Goal: Information Seeking & Learning: Learn about a topic

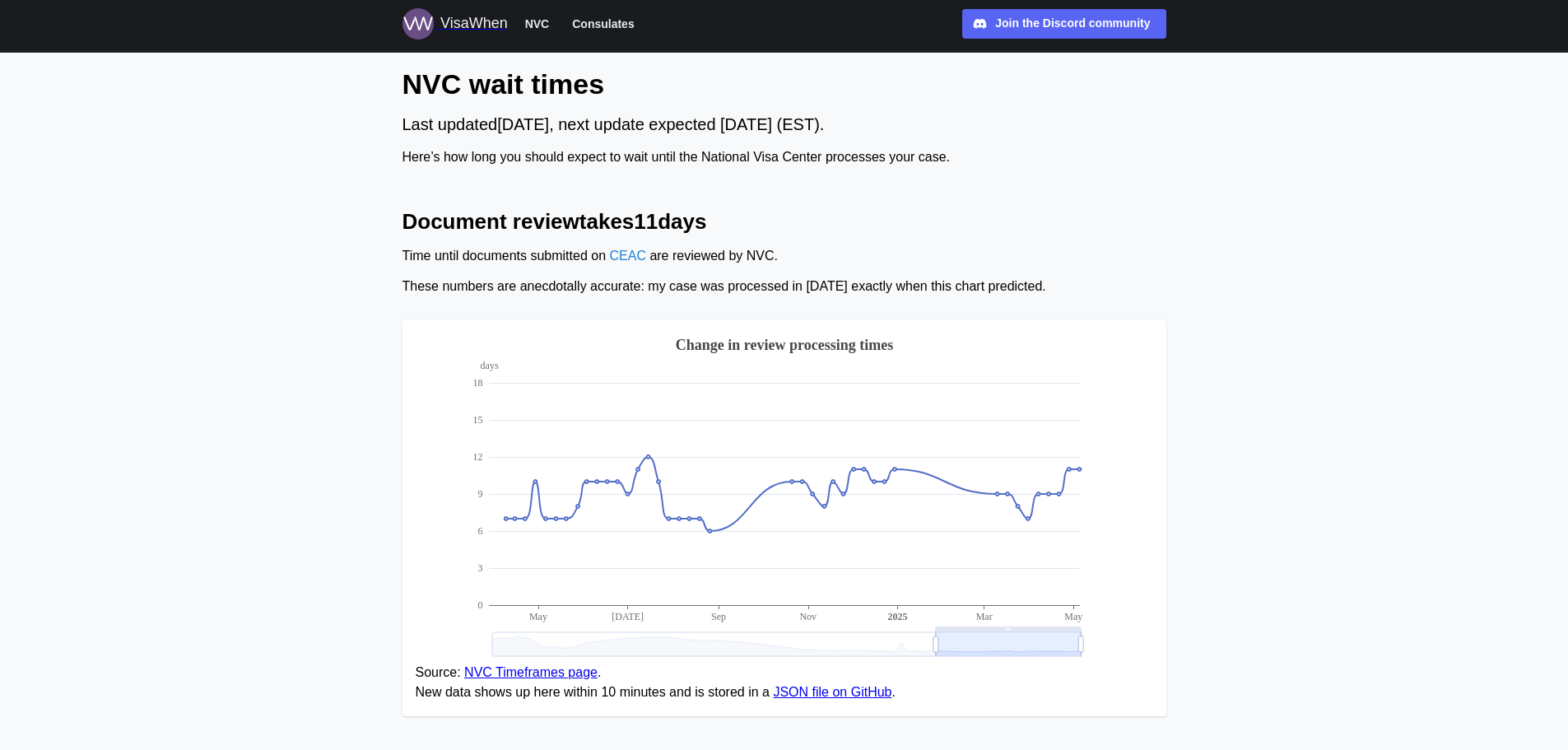
click at [596, 28] on span "Consulates" at bounding box center [603, 24] width 62 height 20
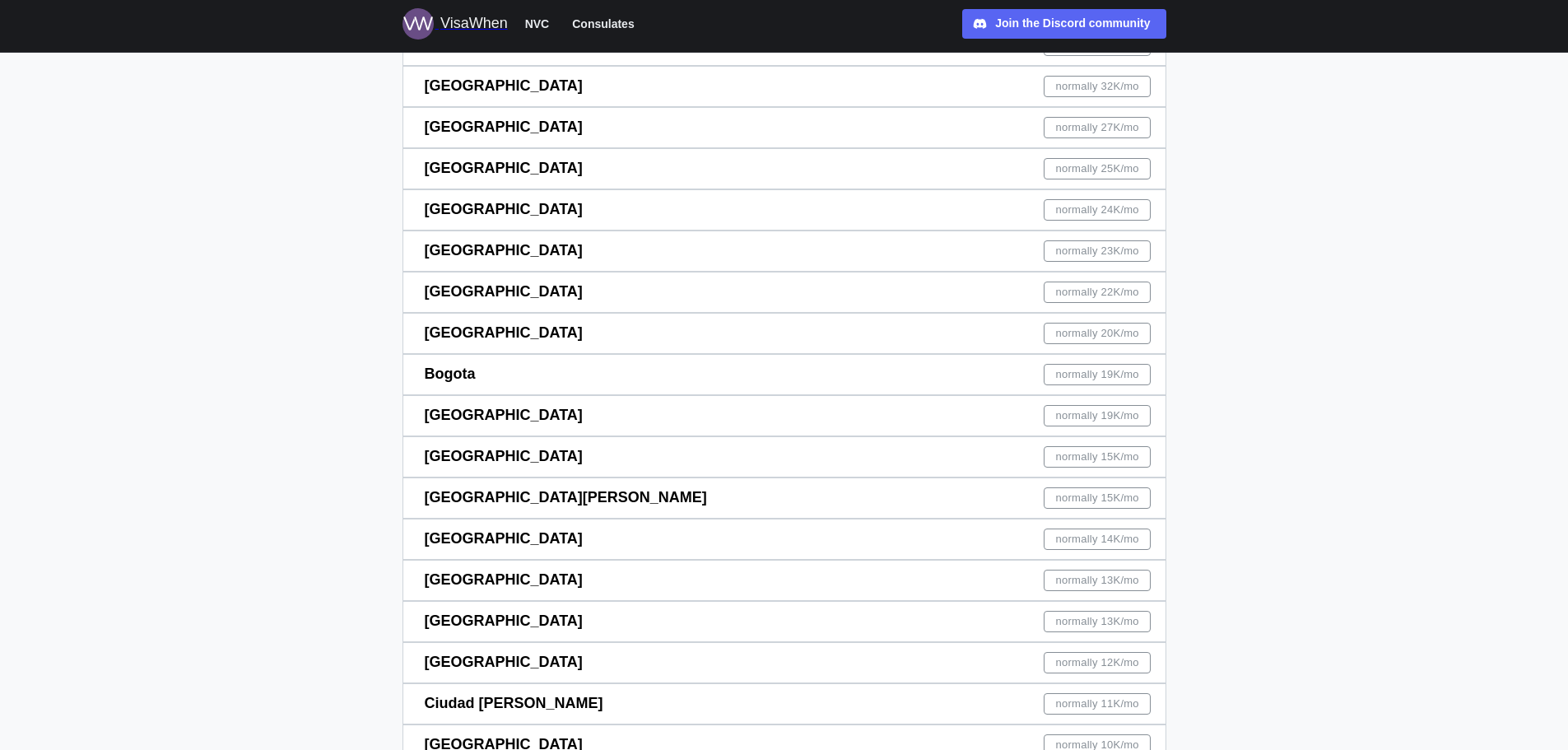
scroll to position [411, 0]
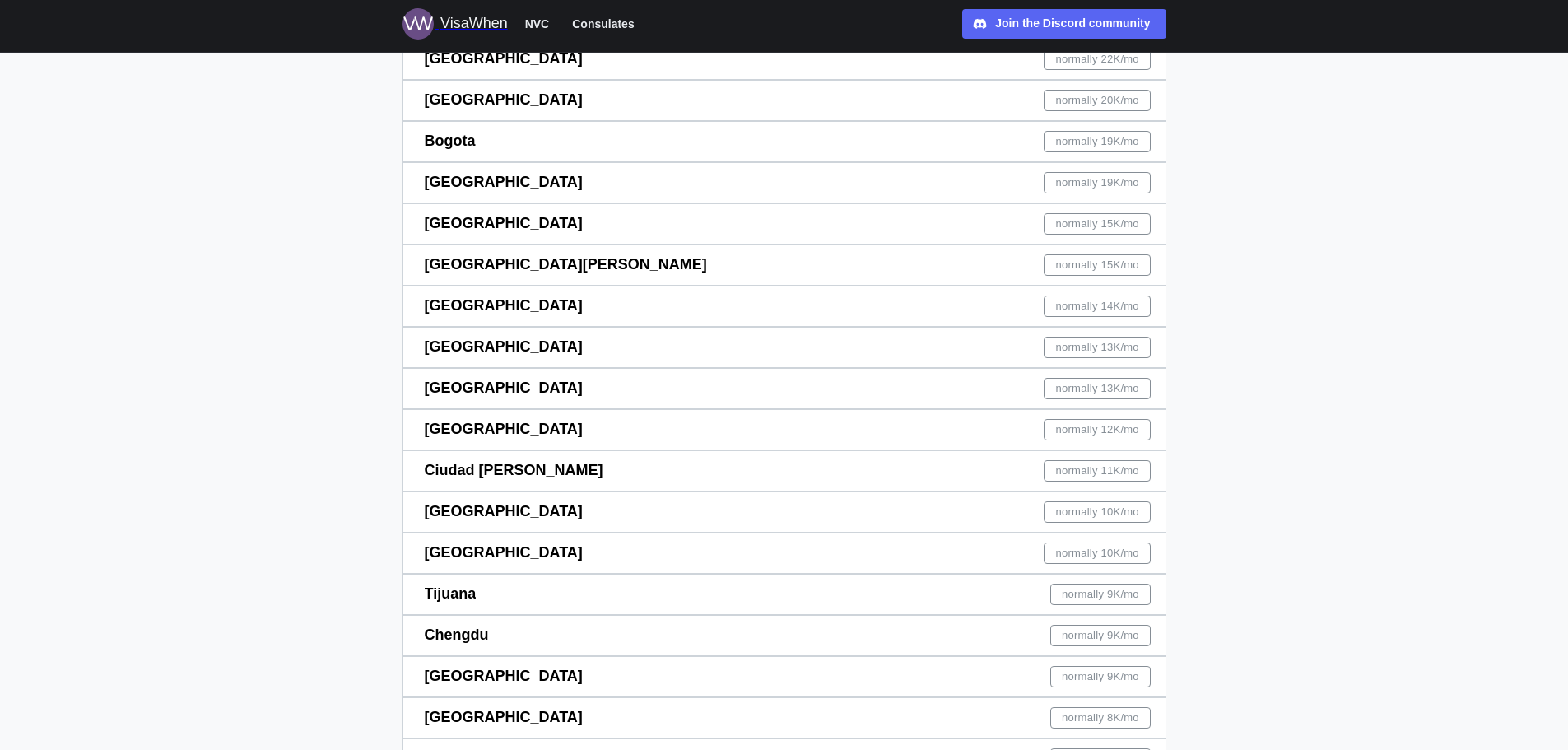
click at [1069, 509] on span "normally 10K /mo" at bounding box center [1097, 512] width 83 height 20
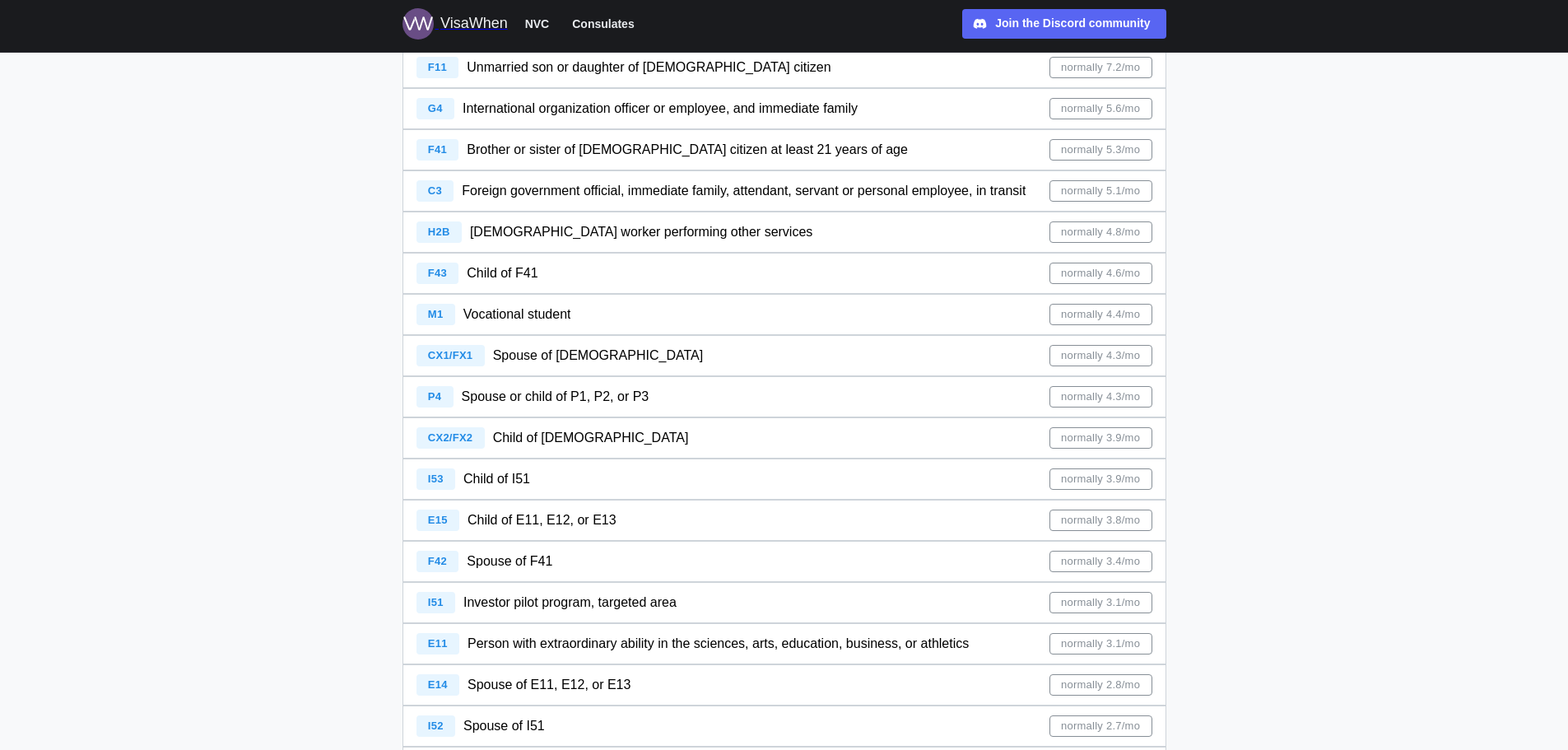
scroll to position [1152, 0]
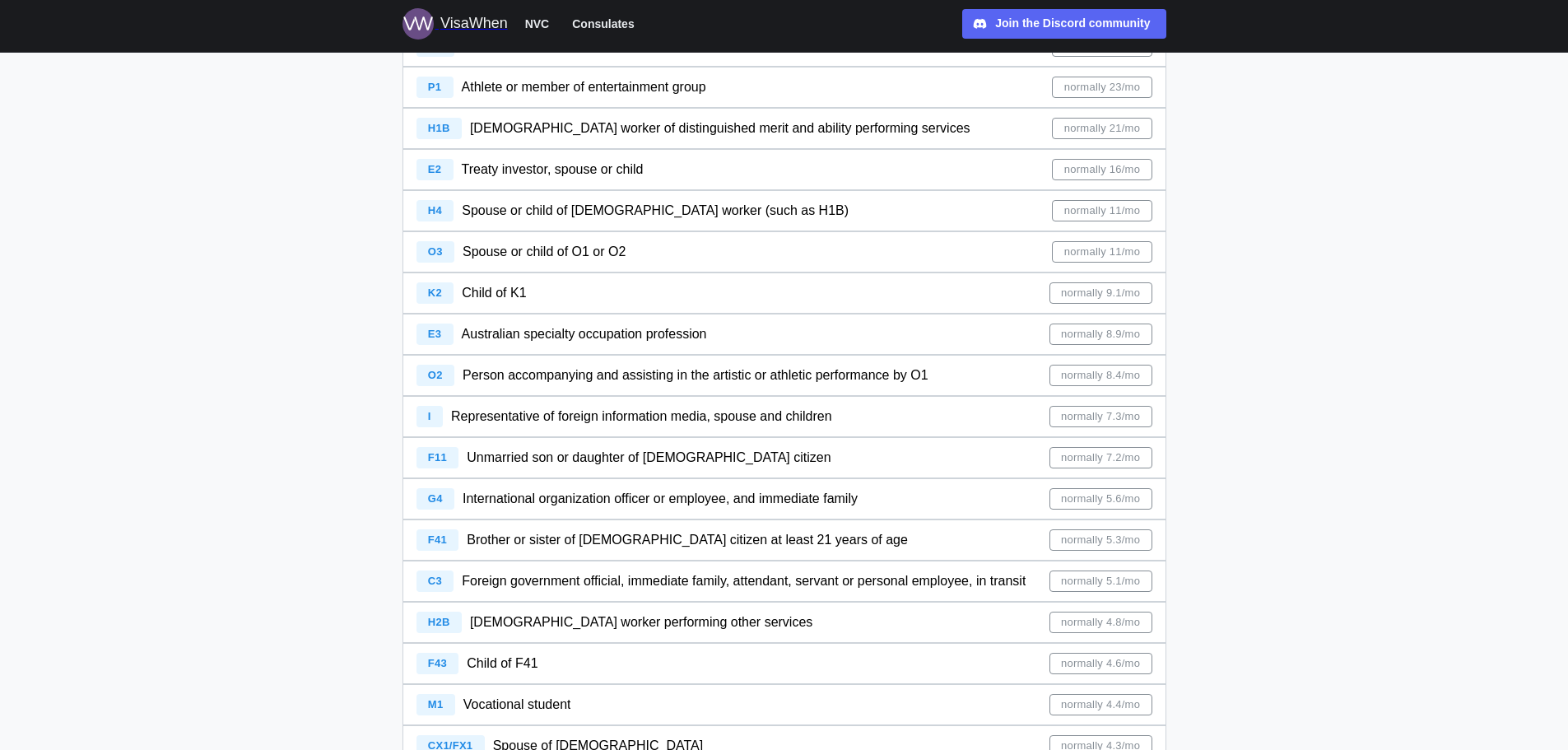
click at [1115, 542] on span "normally 5.3/mo" at bounding box center [1100, 540] width 79 height 20
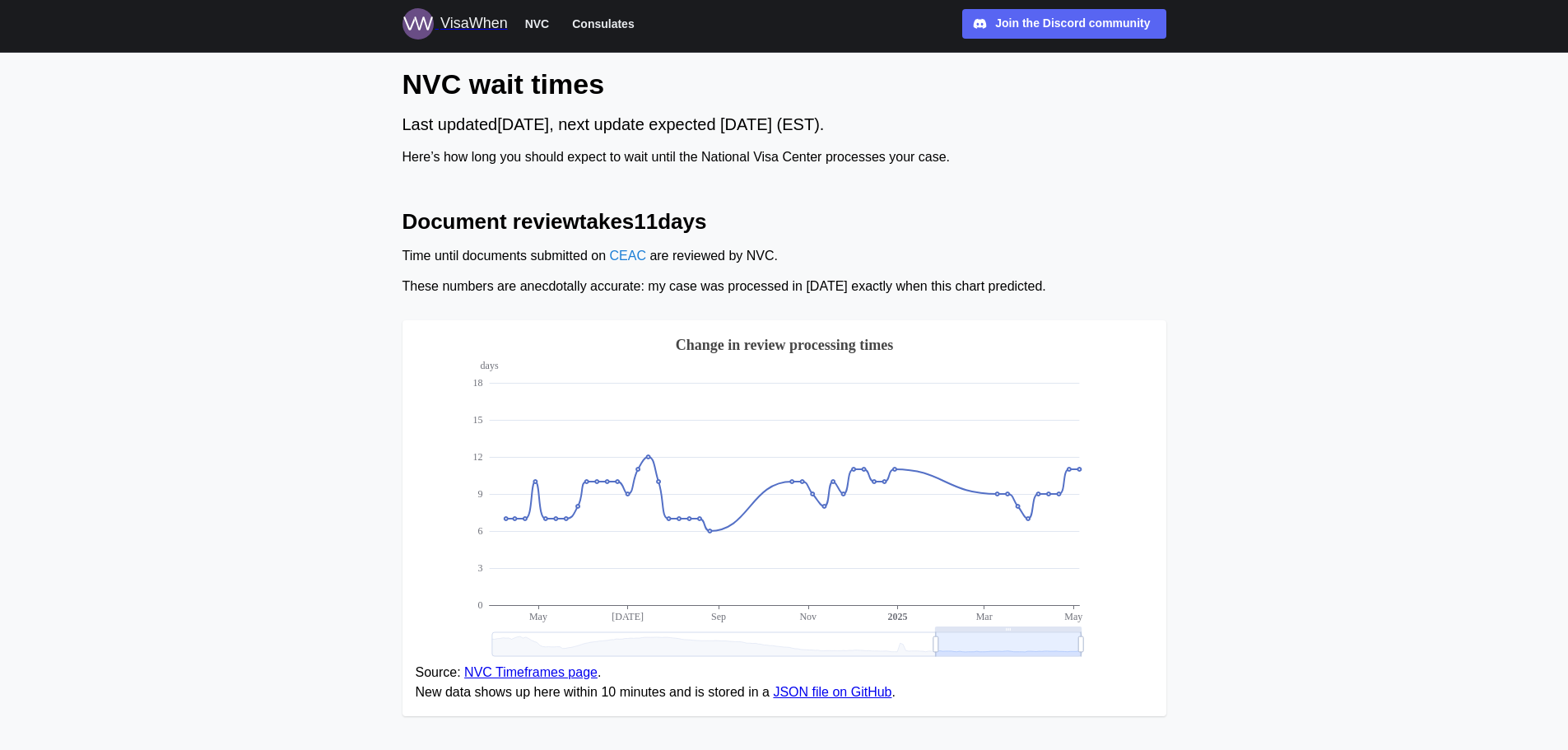
click at [587, 27] on span "Consulates" at bounding box center [603, 24] width 62 height 20
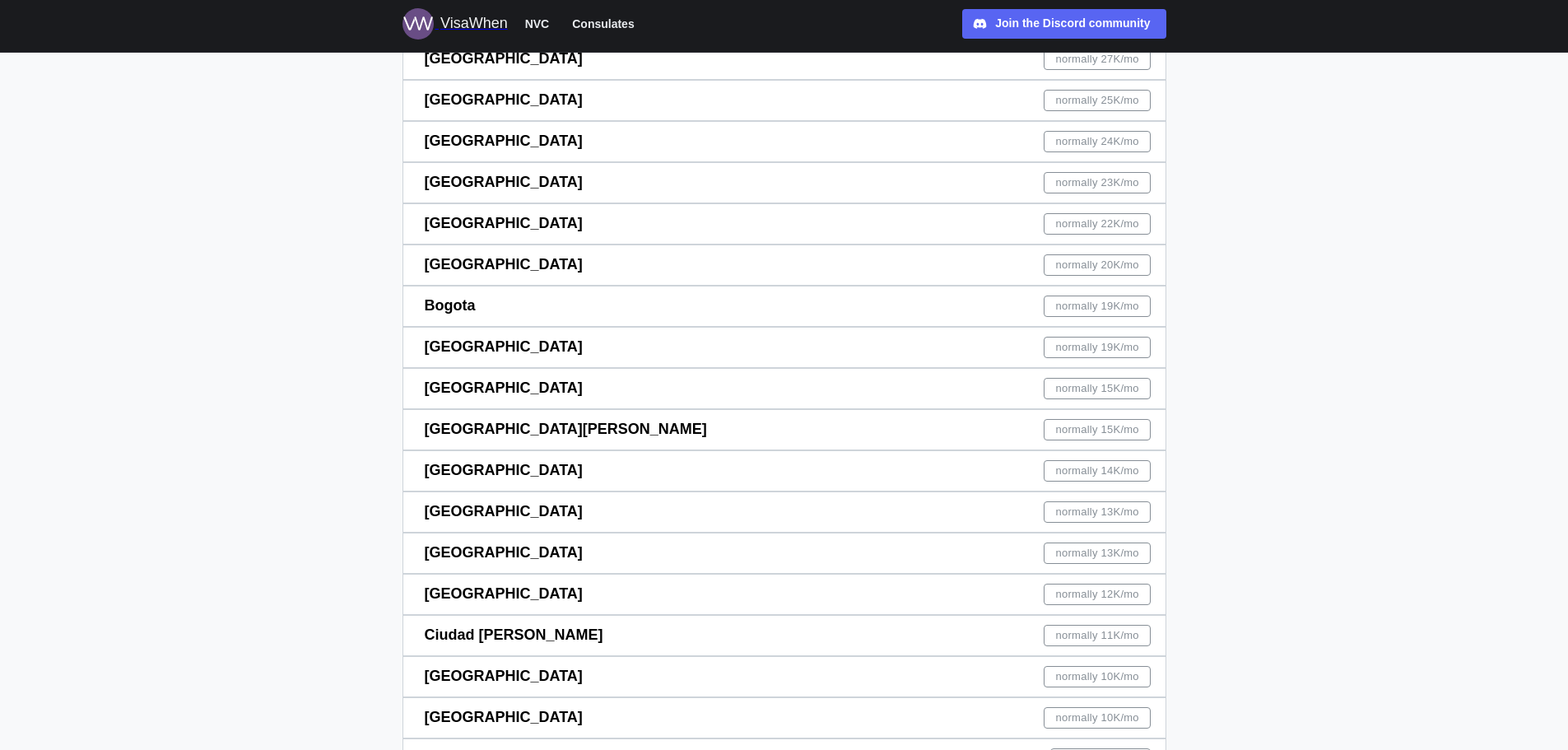
scroll to position [329, 0]
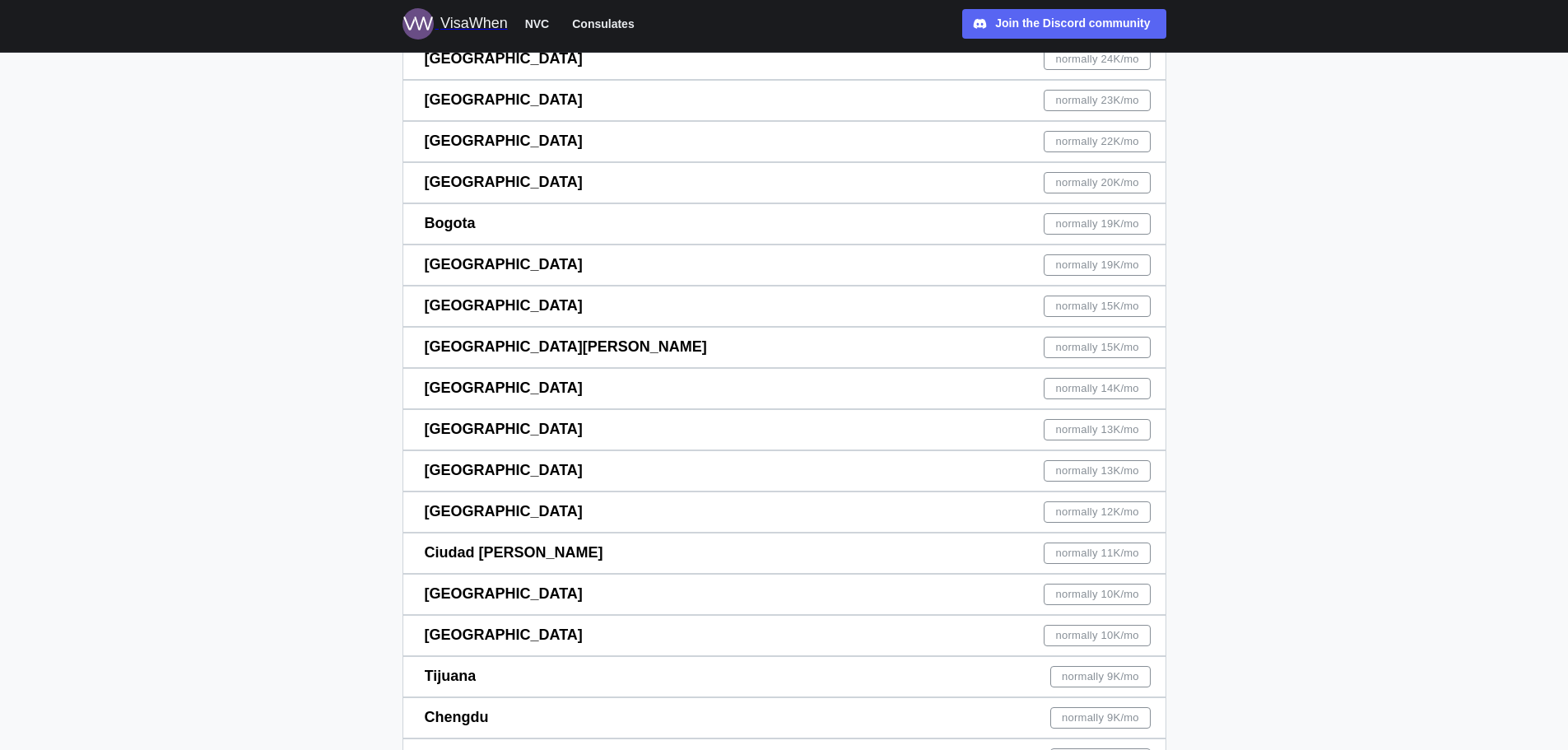
click at [1069, 636] on span "normally 10K /mo" at bounding box center [1097, 635] width 83 height 20
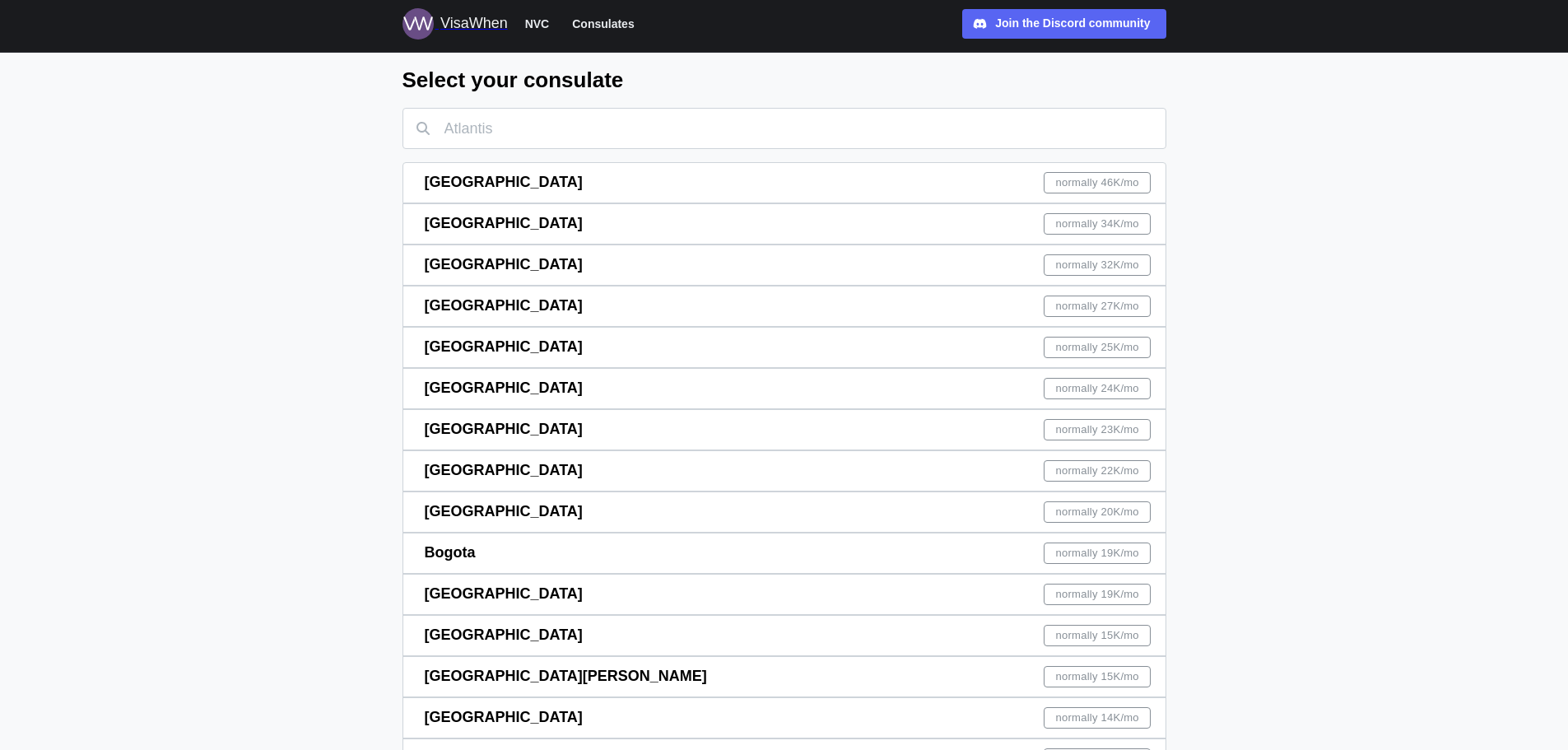
scroll to position [247, 0]
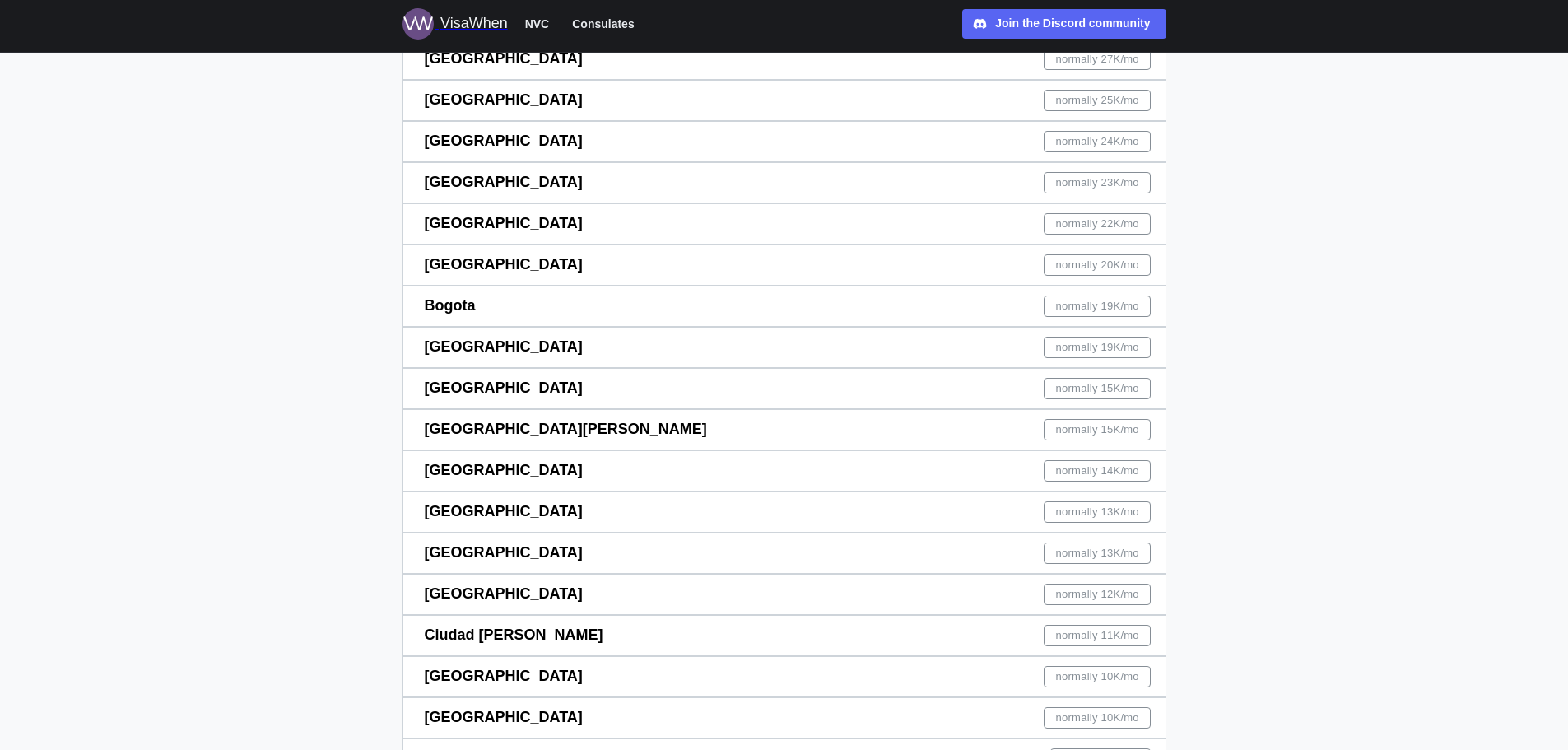
click at [1102, 676] on span "normally 10K /mo" at bounding box center [1097, 676] width 83 height 20
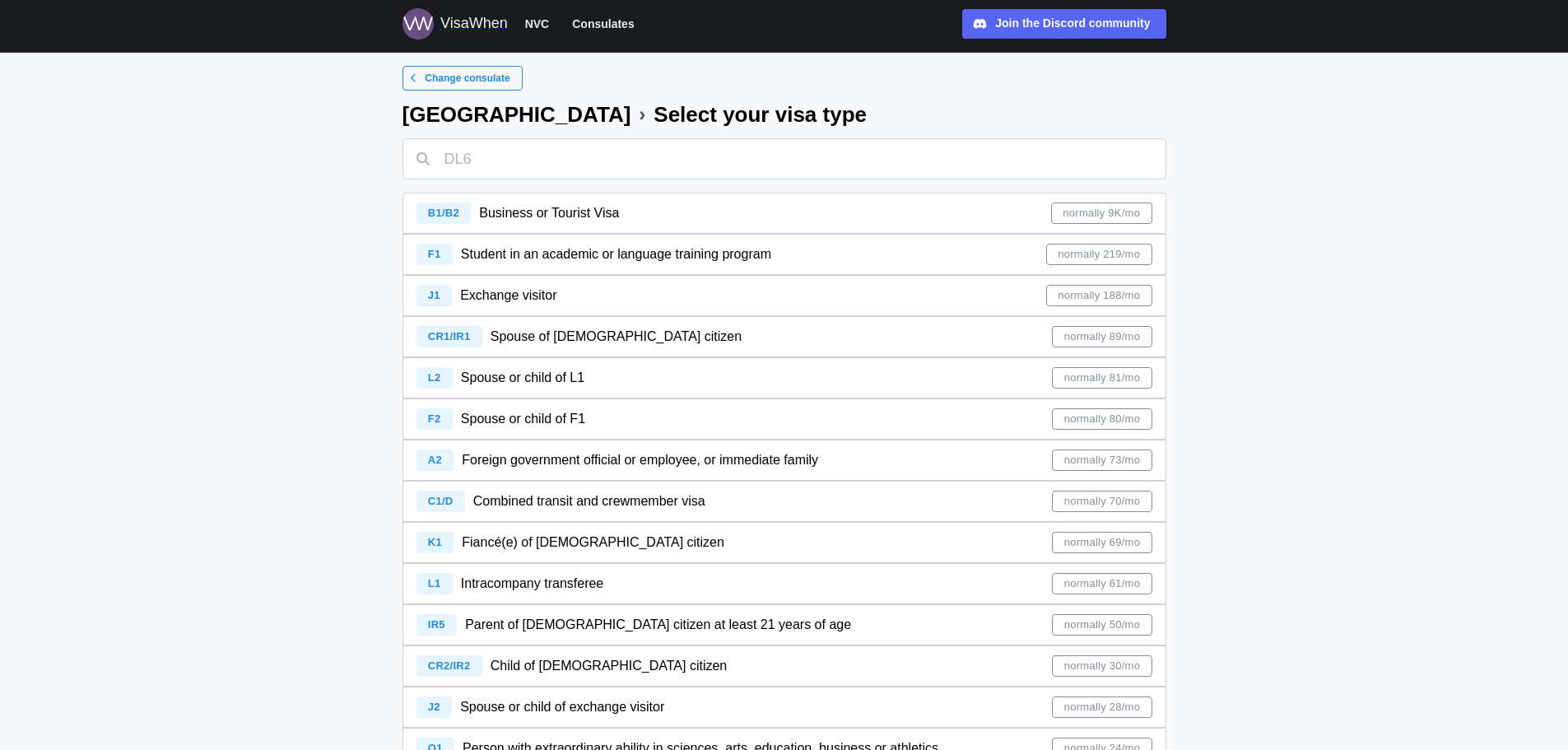
scroll to position [867, 0]
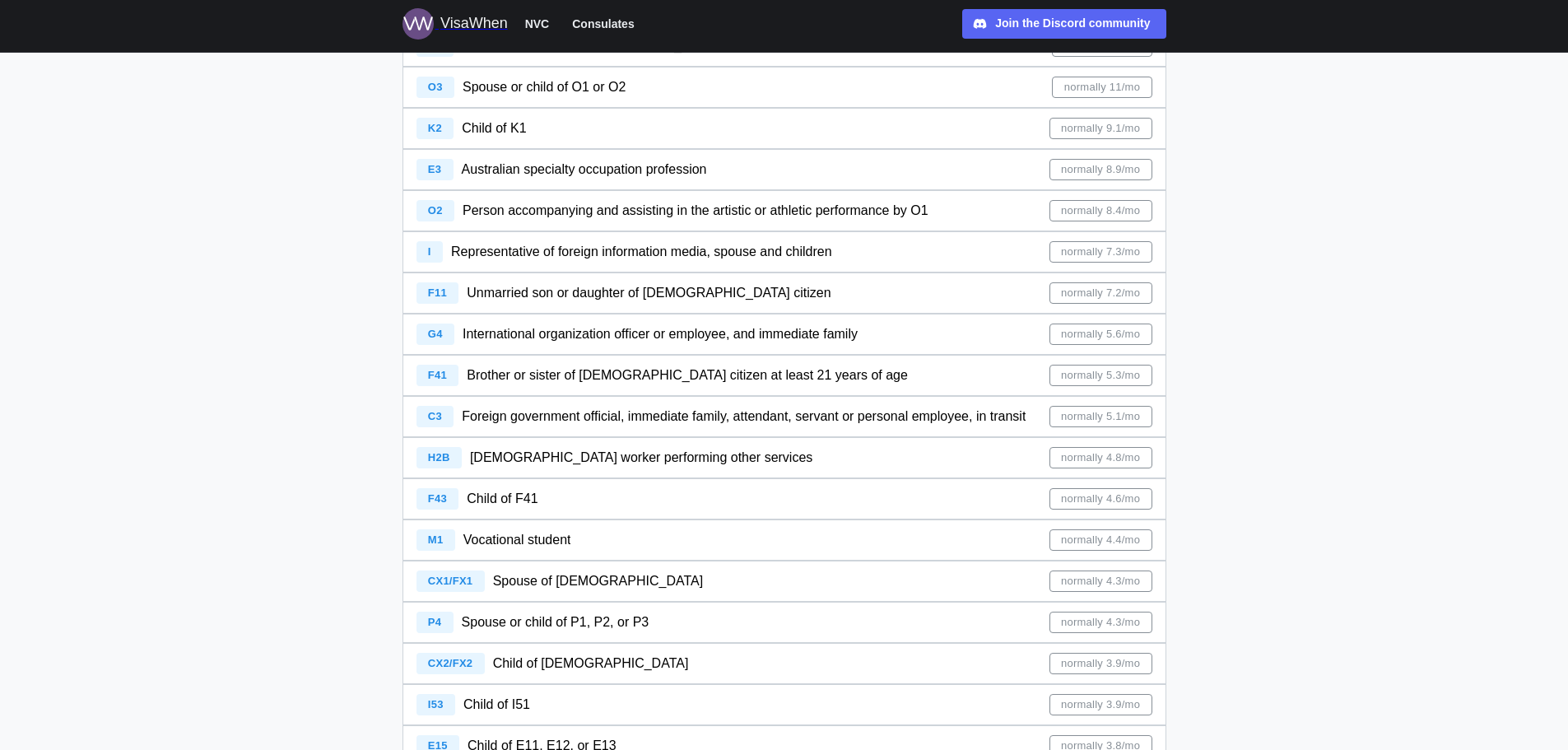
click at [1054, 375] on div "normally 5.3/mo" at bounding box center [1101, 376] width 103 height 22
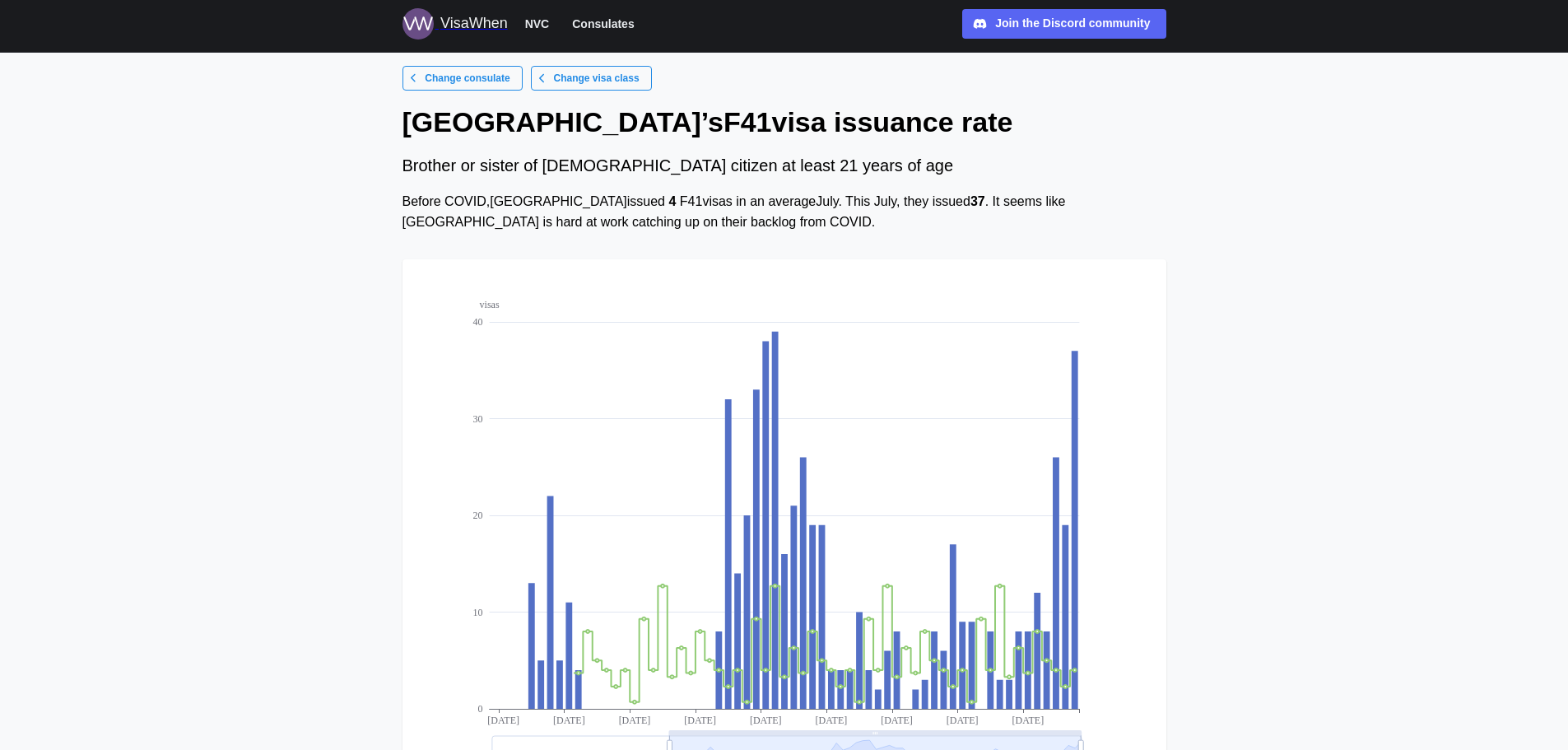
scroll to position [201, 0]
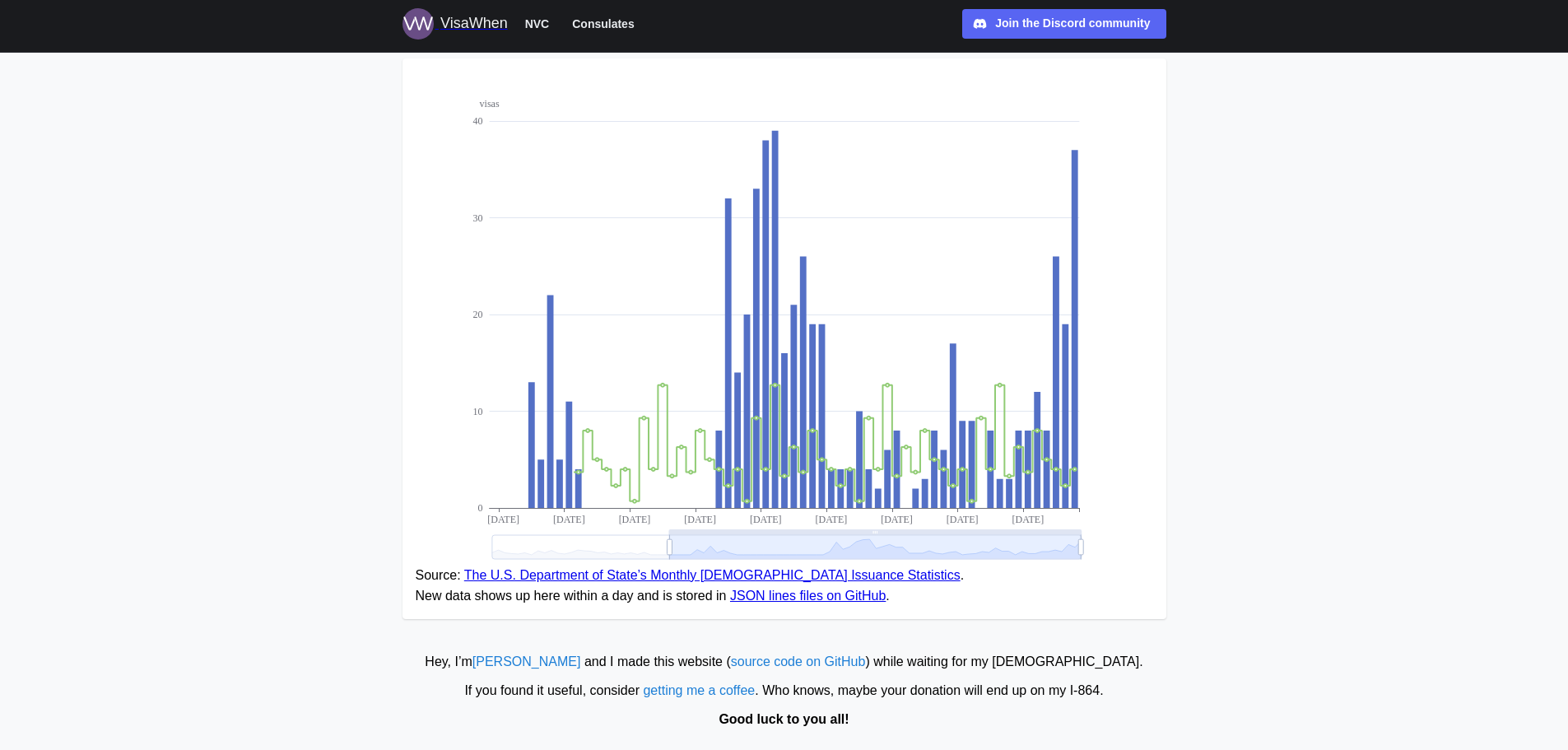
click at [698, 575] on link "The U.S. Department of State’s Monthly [DEMOGRAPHIC_DATA] Issuance Statistics" at bounding box center [712, 574] width 496 height 14
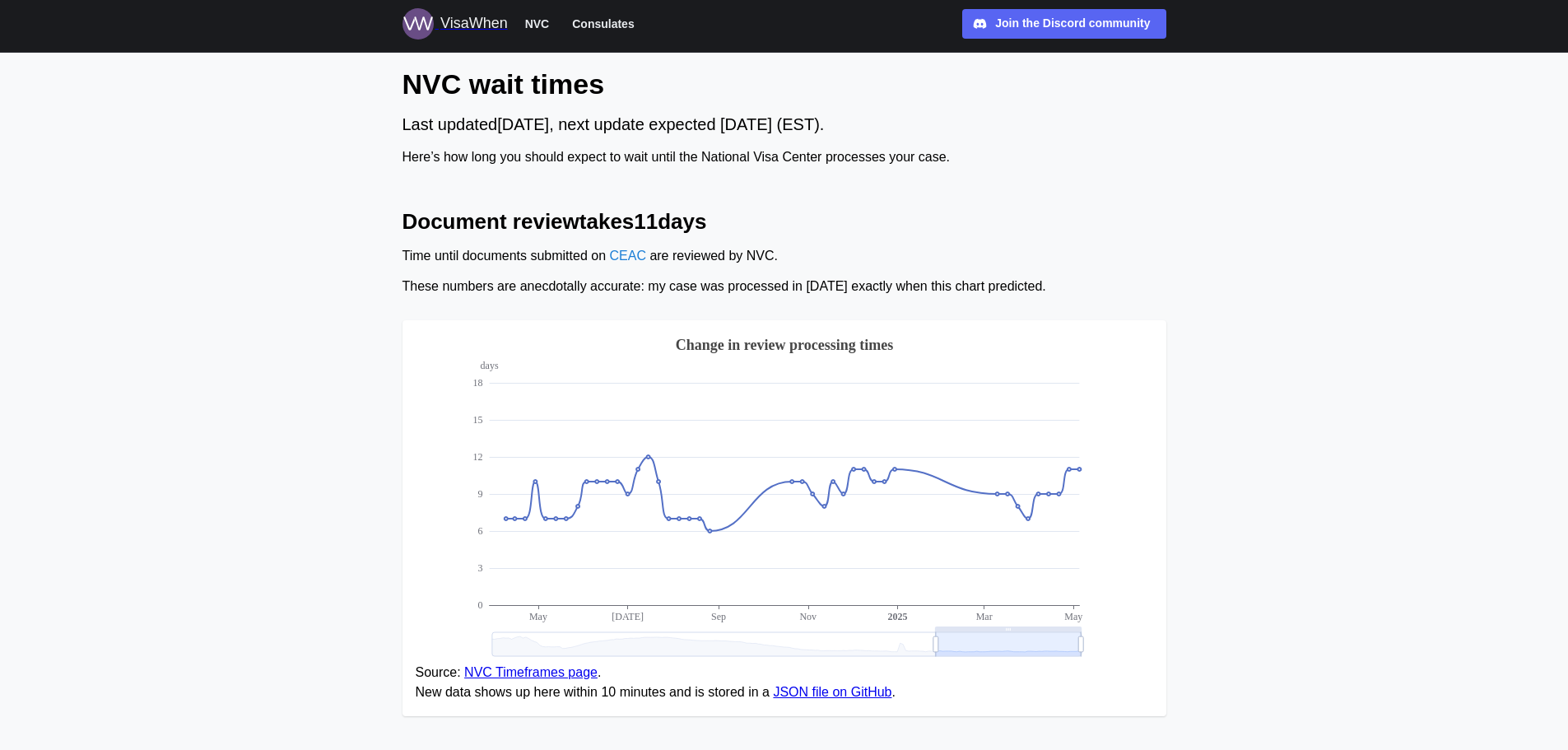
click at [589, 23] on span "Consulates" at bounding box center [603, 24] width 62 height 20
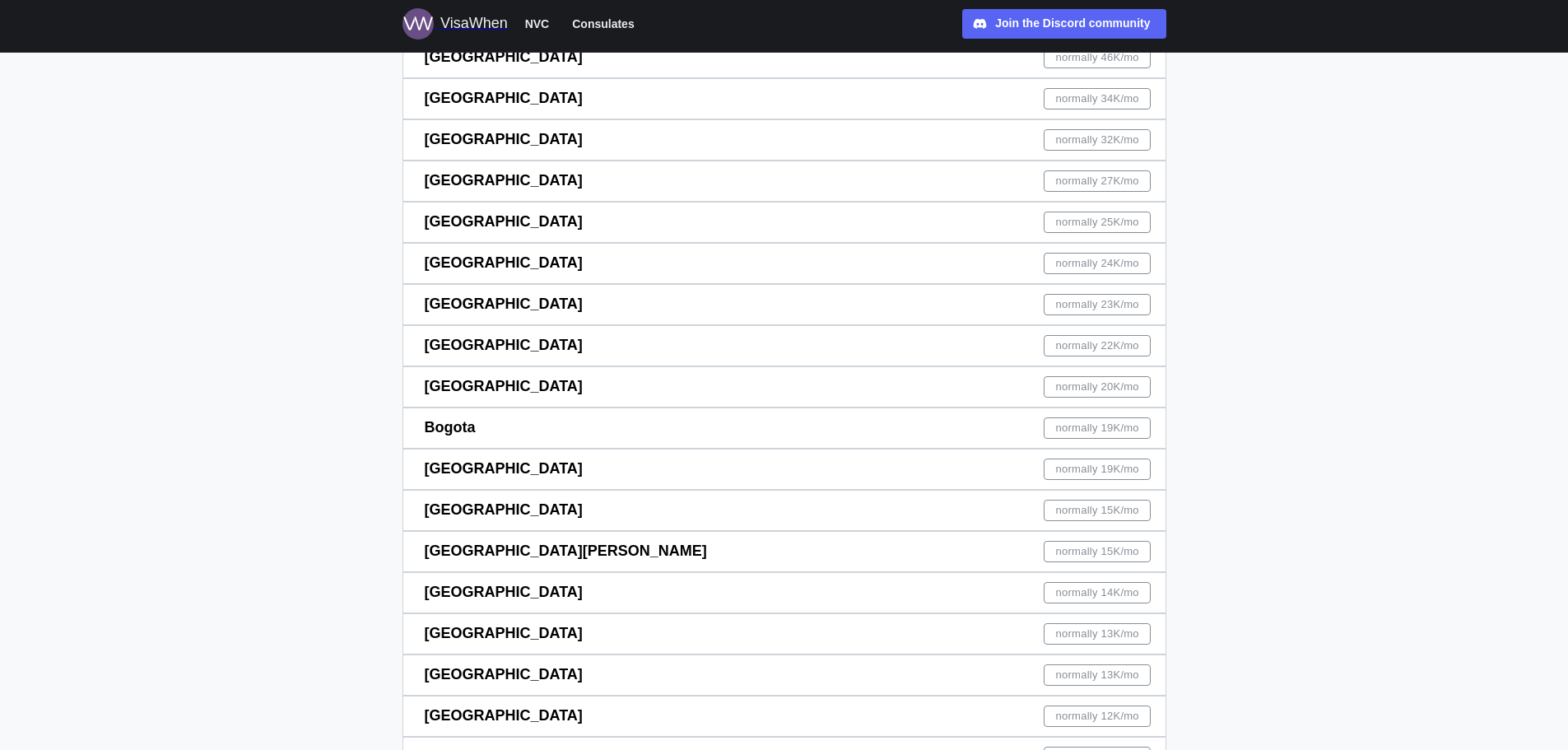
scroll to position [329, 0]
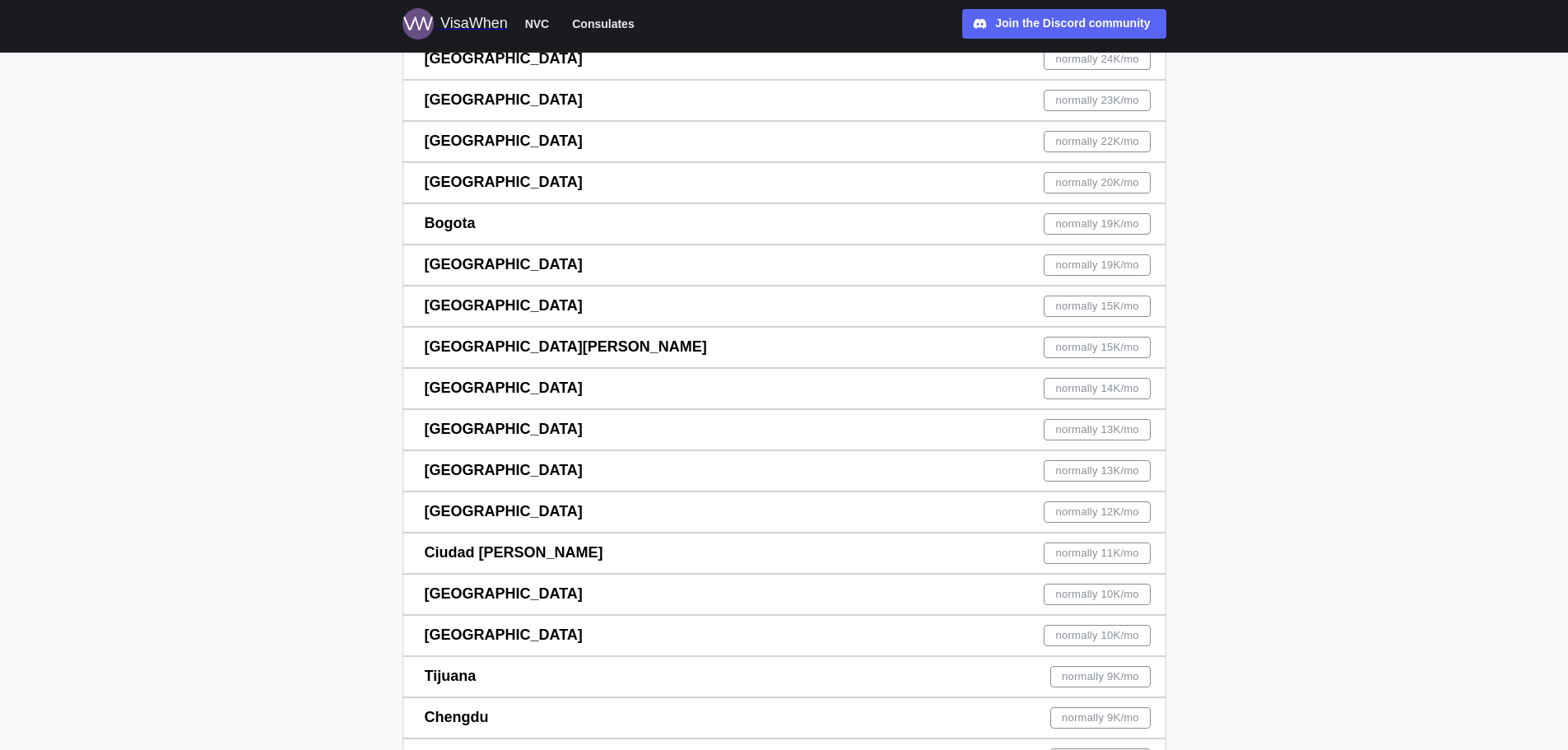
click at [1072, 596] on span "normally 10K /mo" at bounding box center [1097, 594] width 83 height 20
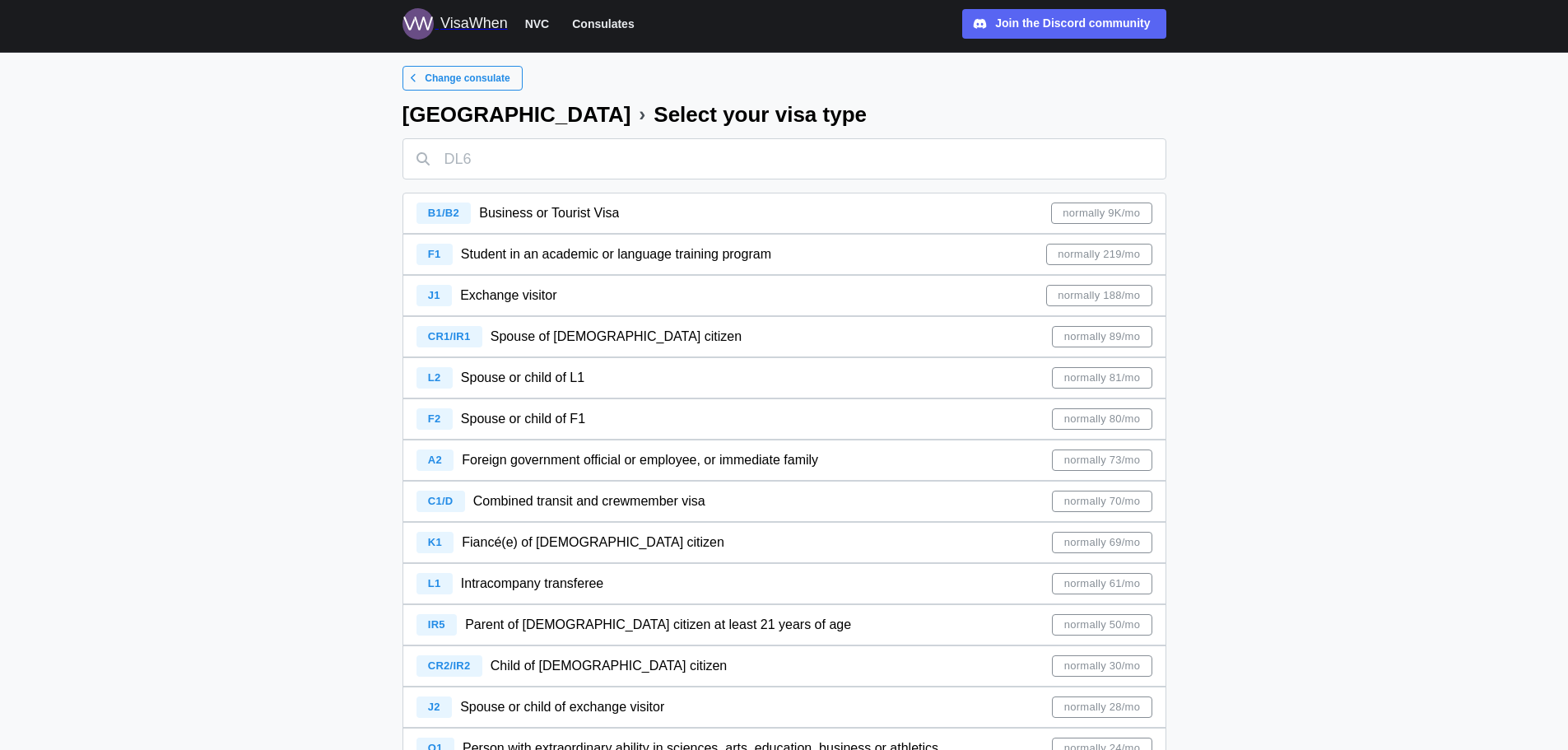
scroll to position [702, 0]
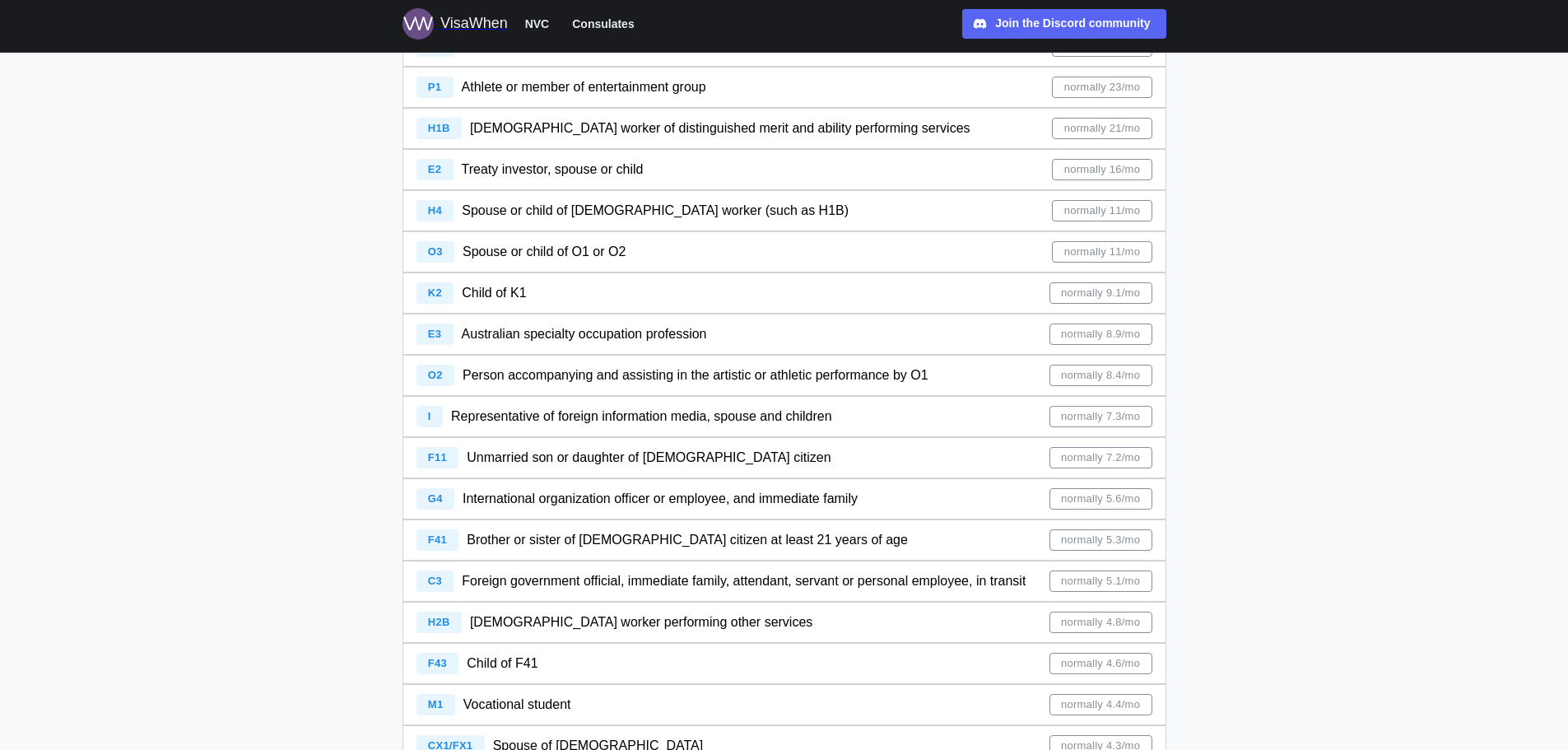
click at [1078, 540] on span "normally 5.3/mo" at bounding box center [1100, 540] width 79 height 20
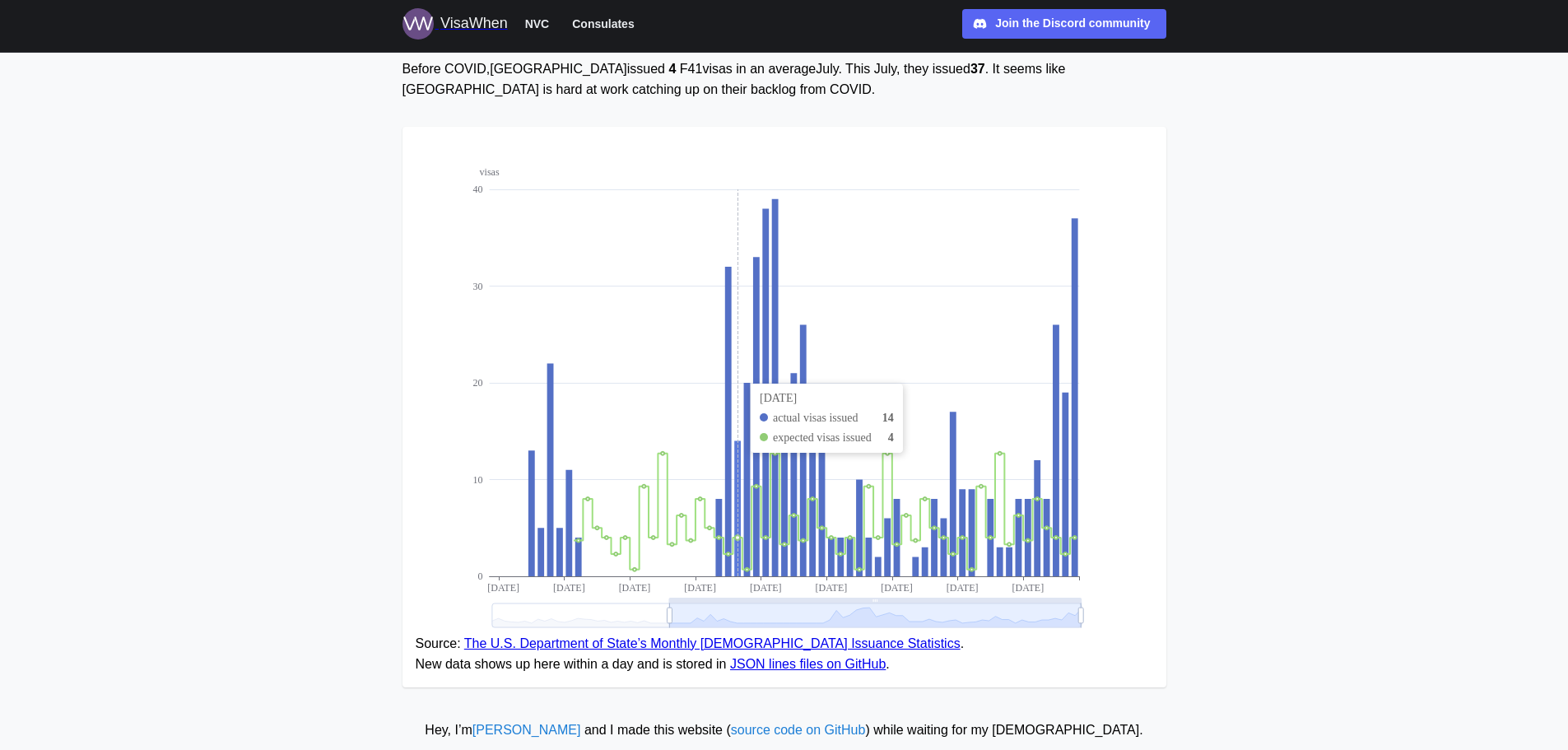
scroll to position [201, 0]
